Goal: Task Accomplishment & Management: Manage account settings

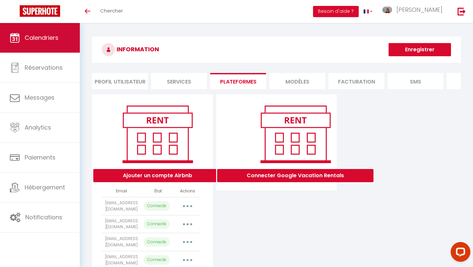
click at [72, 44] on link "Calendriers" at bounding box center [40, 38] width 80 height 30
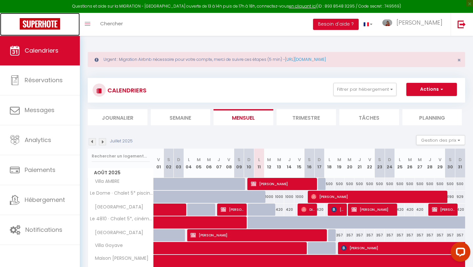
click at [49, 23] on img at bounding box center [40, 24] width 40 height 12
click at [297, 7] on link "en cliquant ici" at bounding box center [302, 6] width 27 height 6
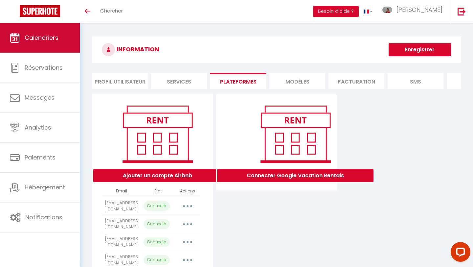
click at [50, 38] on span "Calendriers" at bounding box center [42, 38] width 34 height 8
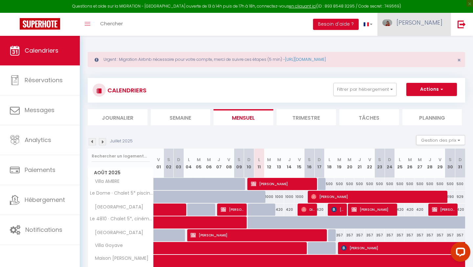
click at [436, 22] on span "[PERSON_NAME]" at bounding box center [420, 22] width 46 height 8
click at [430, 48] on link "Paramètres" at bounding box center [424, 45] width 49 height 11
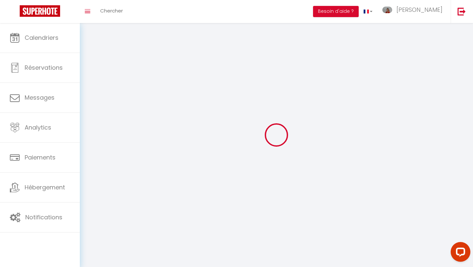
select select
type input "[PERSON_NAME]"
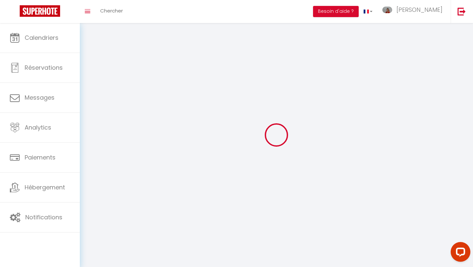
type input "DESIRE"
type input "[PHONE_NUMBER]"
type input "[STREET_ADDRESS]"
type input "97190"
type input "Le gosier"
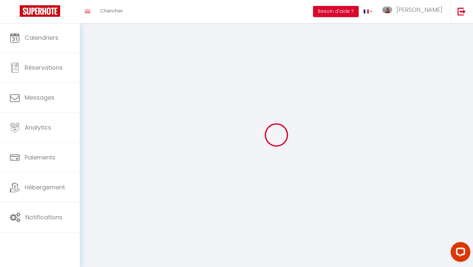
type input "rOtZf37xB4N7oOn8UxbXKycMN"
type input "eAXgLTghlNFIBozm4mRDKlI9t"
type input "[URL][DOMAIN_NAME]"
select select "88"
select select "28"
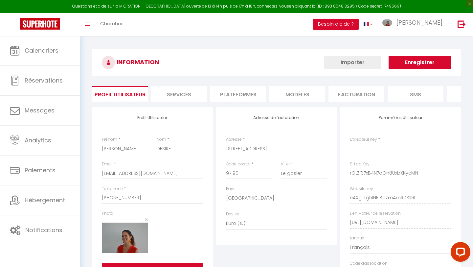
type input "rOtZf37xB4N7oOn8UxbXKycMN"
type input "eAXgLTghlNFIBozm4mRDKlI9t"
type input "[URL][DOMAIN_NAME]"
select select "fr"
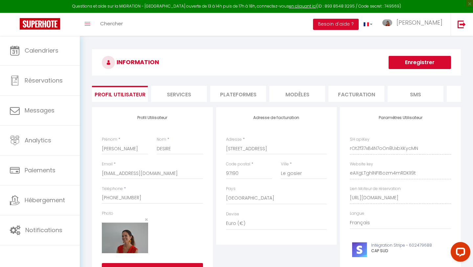
click at [244, 97] on li "Plateformes" at bounding box center [238, 94] width 56 height 16
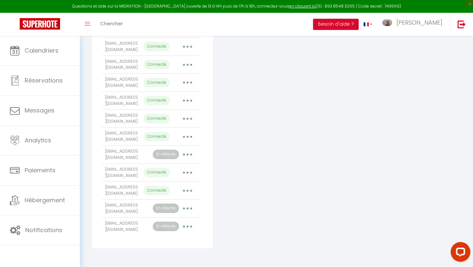
scroll to position [179, 0]
